Goal: Task Accomplishment & Management: Use online tool/utility

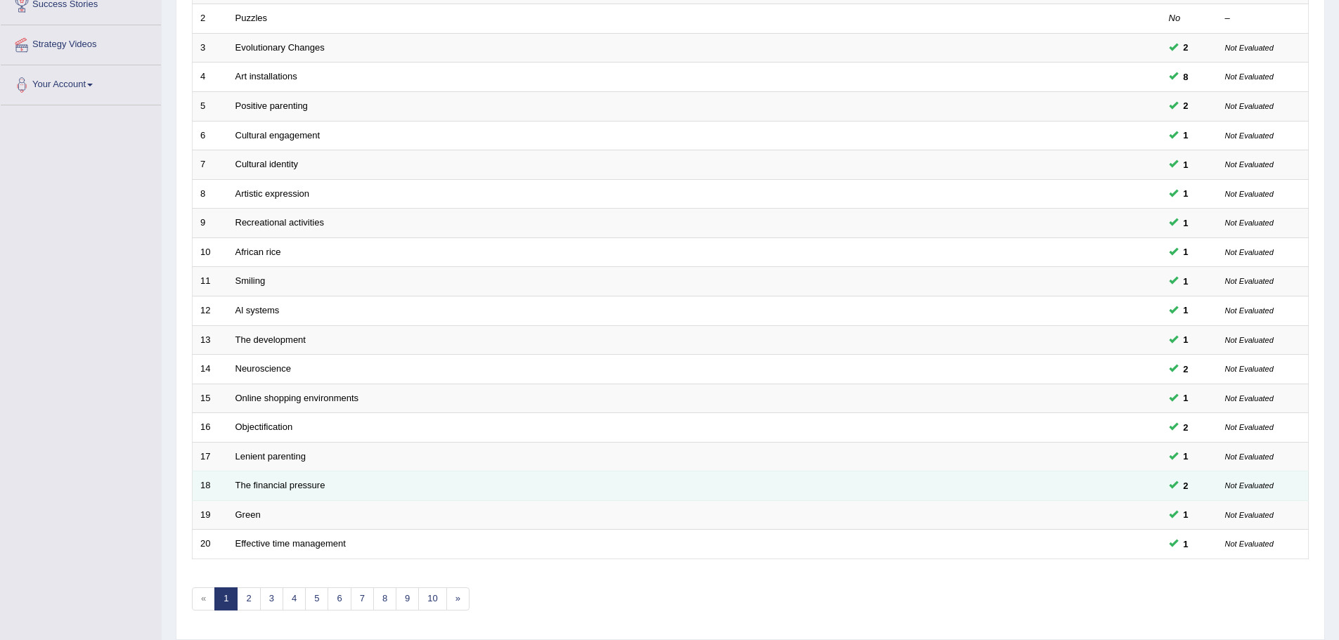
scroll to position [220, 0]
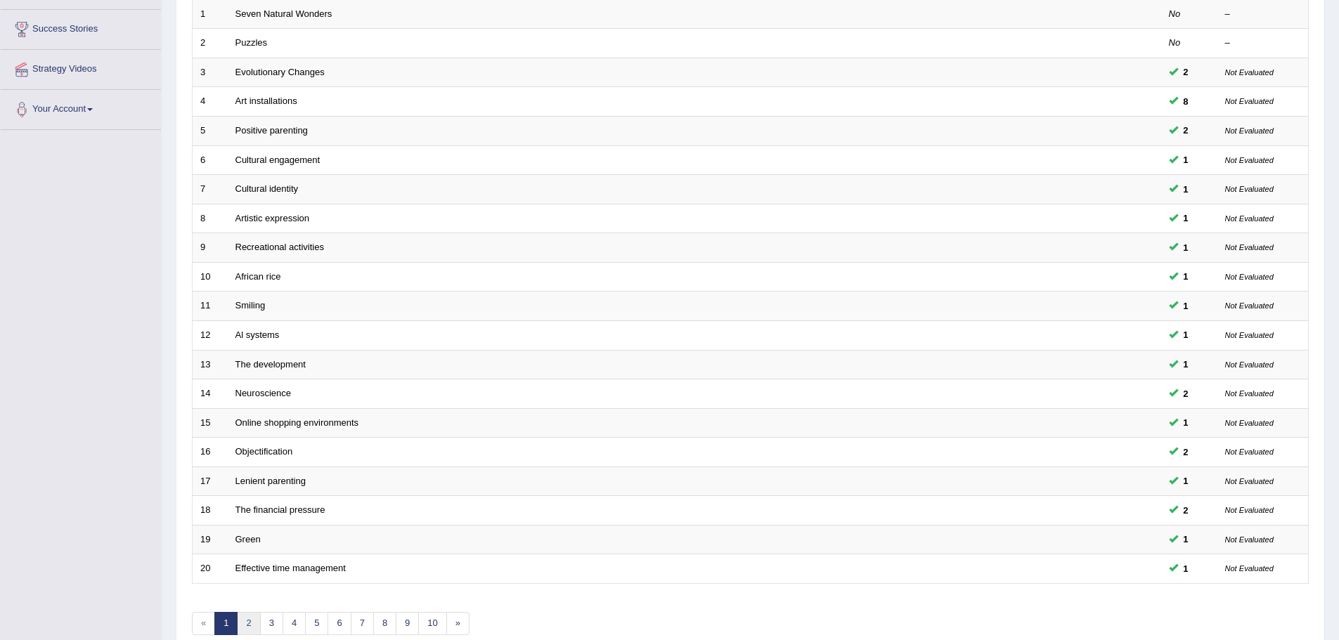
click at [252, 627] on link "2" at bounding box center [248, 623] width 23 height 23
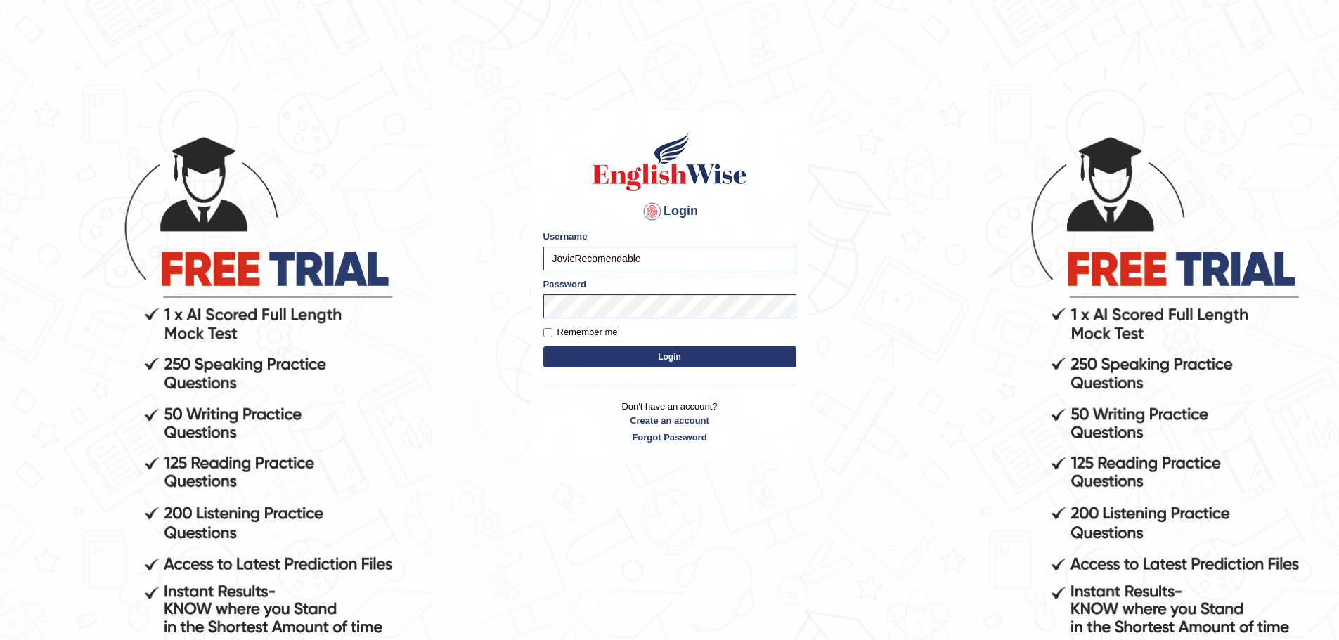
click at [611, 355] on button "Login" at bounding box center [669, 357] width 253 height 21
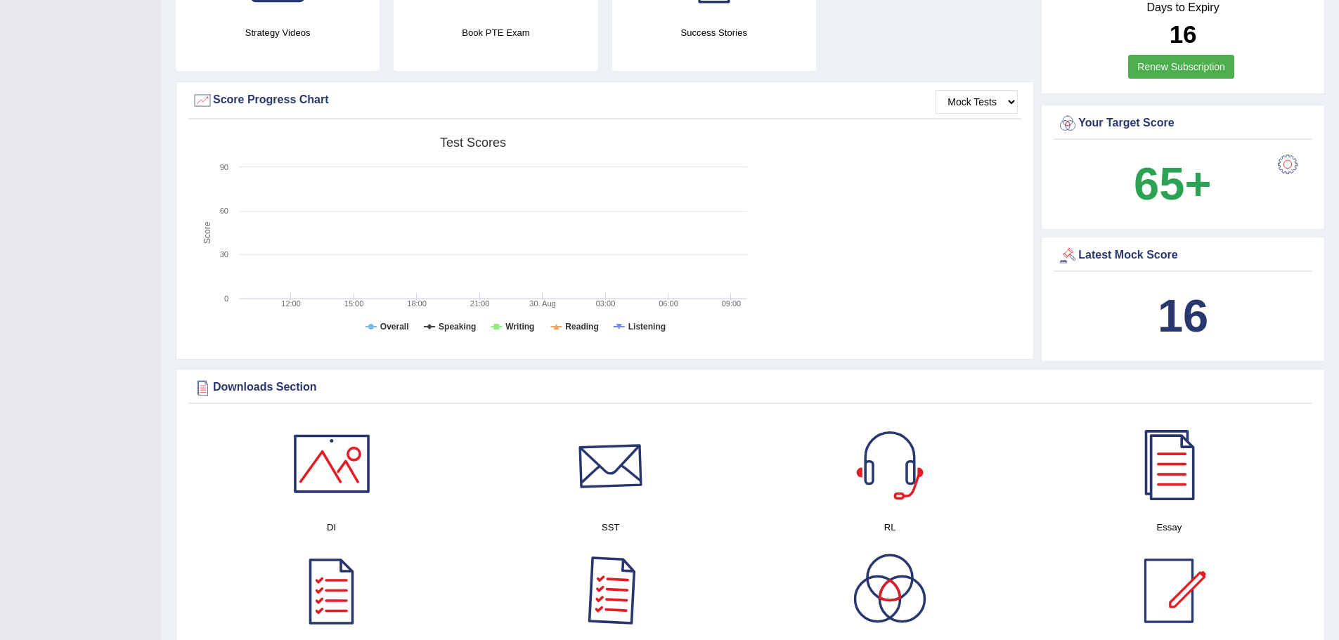
scroll to position [541, 0]
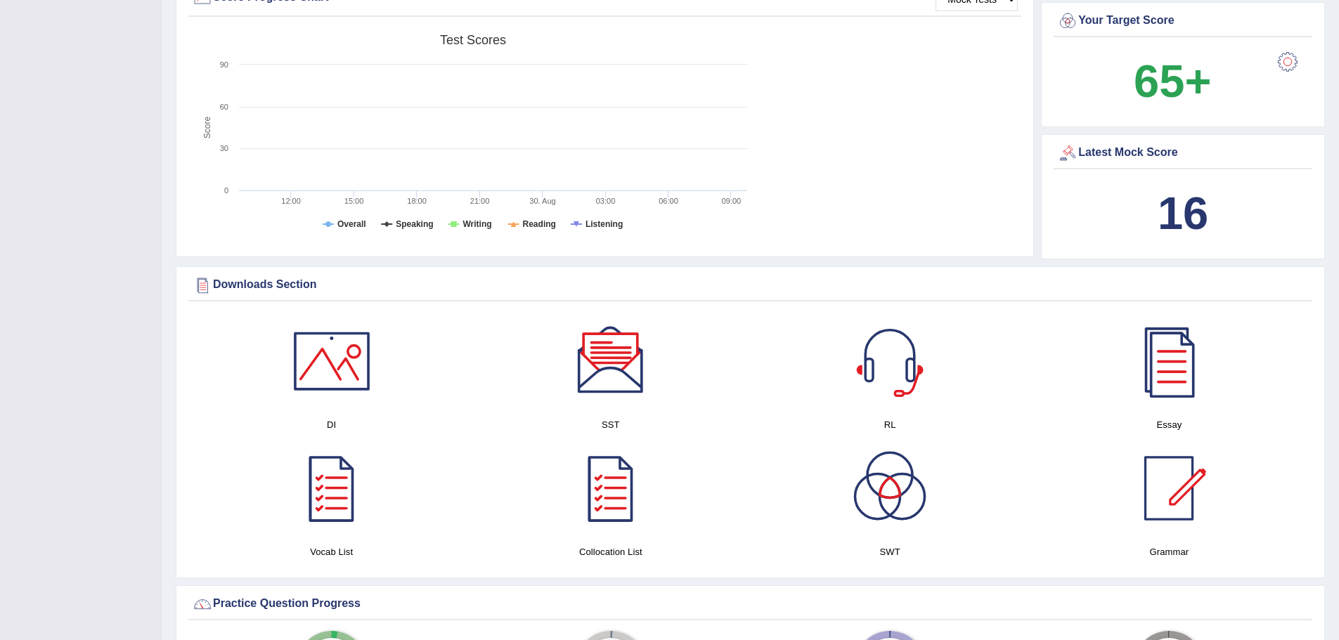
click at [617, 509] on div at bounding box center [611, 488] width 98 height 98
click at [1170, 503] on div at bounding box center [1169, 488] width 98 height 98
click at [324, 367] on div at bounding box center [332, 361] width 98 height 98
